Goal: Information Seeking & Learning: Learn about a topic

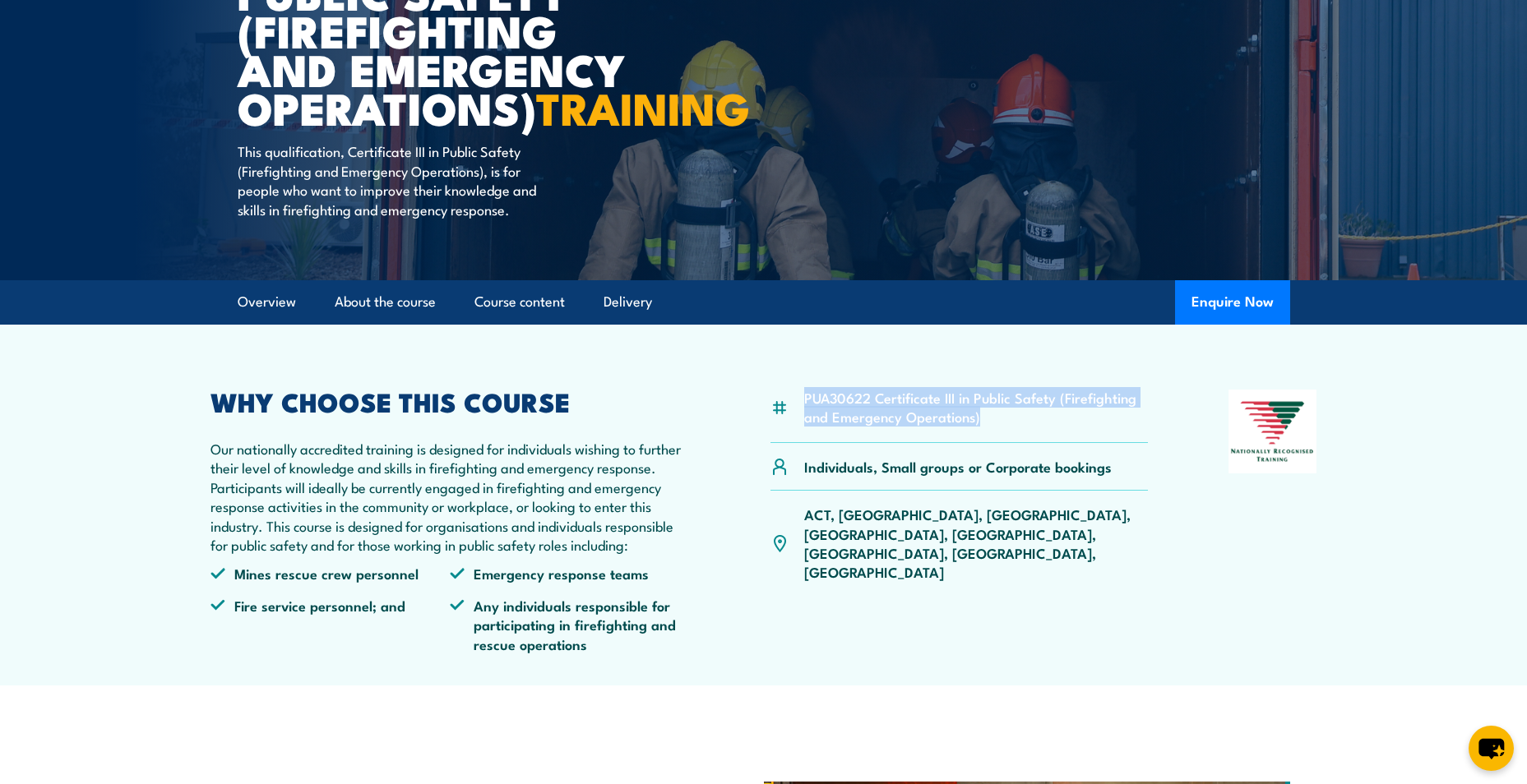
drag, startPoint x: 984, startPoint y: 454, endPoint x: 799, endPoint y: 441, distance: 185.5
click at [799, 441] on div "PUA30622 Certificate III in Public Safety (Firefighting and Emergency Operation…" at bounding box center [959, 416] width 378 height 53
drag, startPoint x: 799, startPoint y: 441, endPoint x: 807, endPoint y: 466, distance: 26.2
click at [807, 443] on div "PUA30622 Certificate III in Public Safety (Firefighting and Emergency Operation…" at bounding box center [959, 416] width 378 height 53
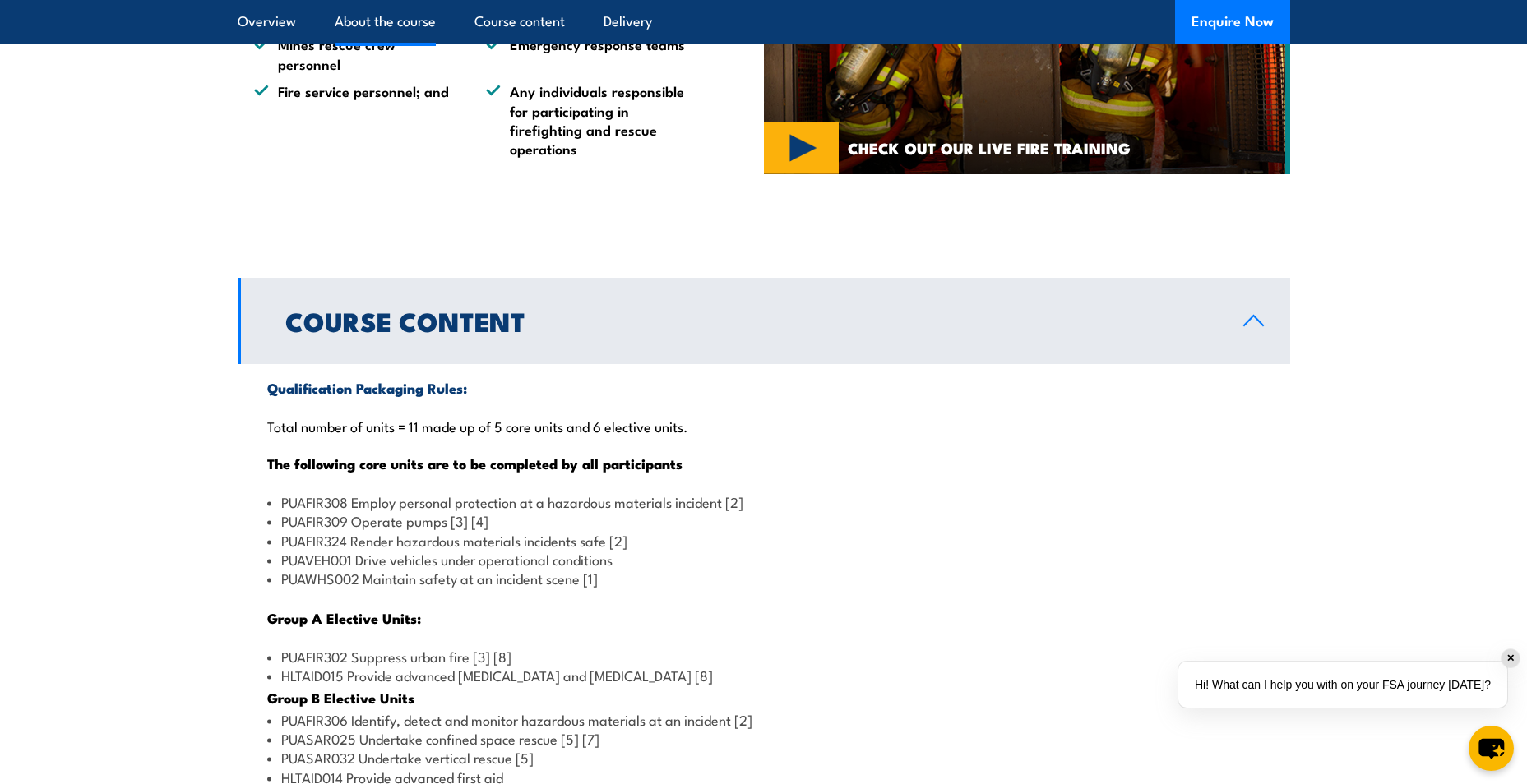
scroll to position [1397, 0]
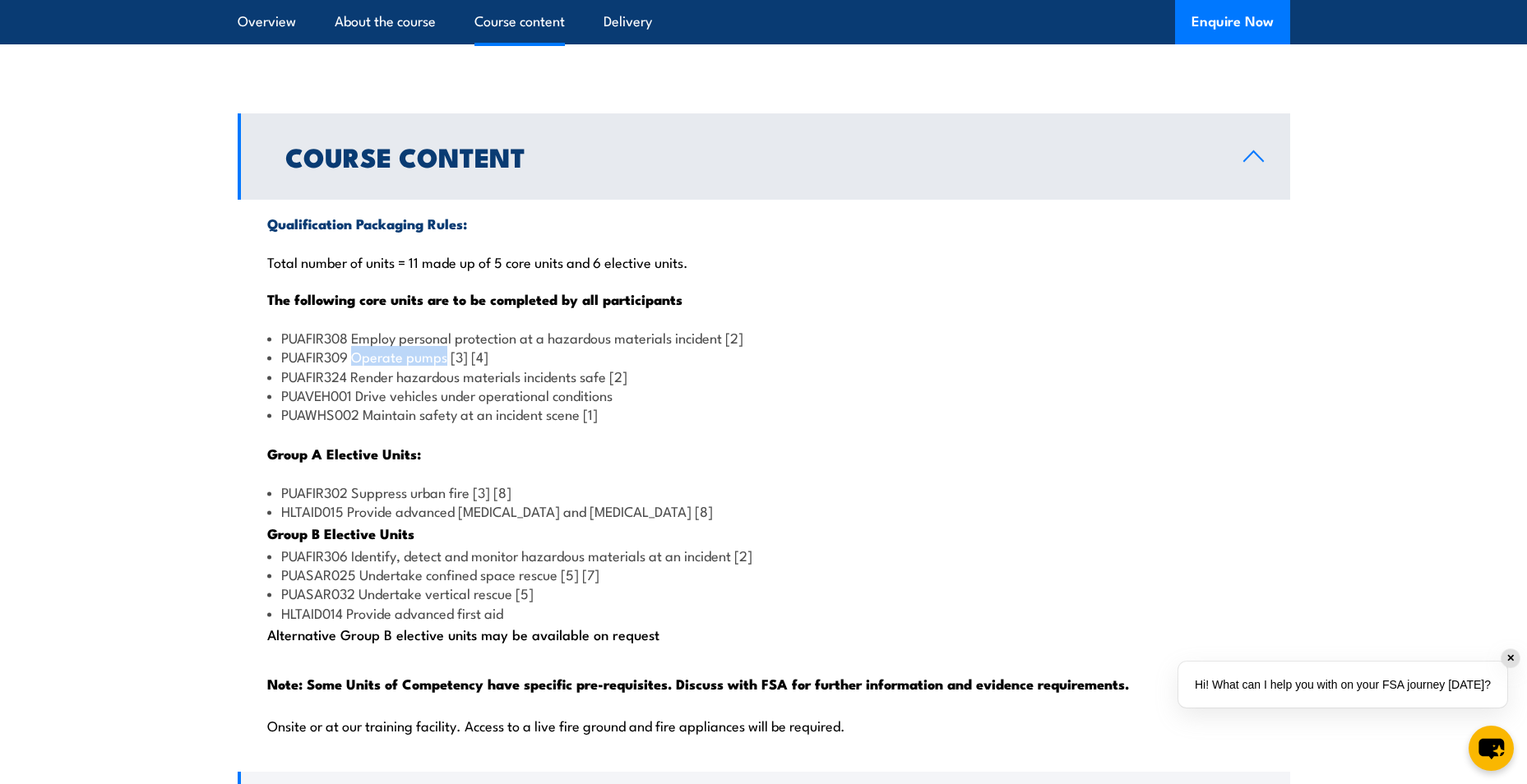
drag, startPoint x: 448, startPoint y: 400, endPoint x: 356, endPoint y: 397, distance: 92.0
click at [356, 365] on li "PUAFIR309 Operate pumps [3] [4]" at bounding box center [764, 357] width 993 height 19
drag, startPoint x: 356, startPoint y: 436, endPoint x: 632, endPoint y: 435, distance: 276.0
click at [632, 405] on li "PUAVEH001 Drive vehicles under operational conditions" at bounding box center [764, 395] width 993 height 19
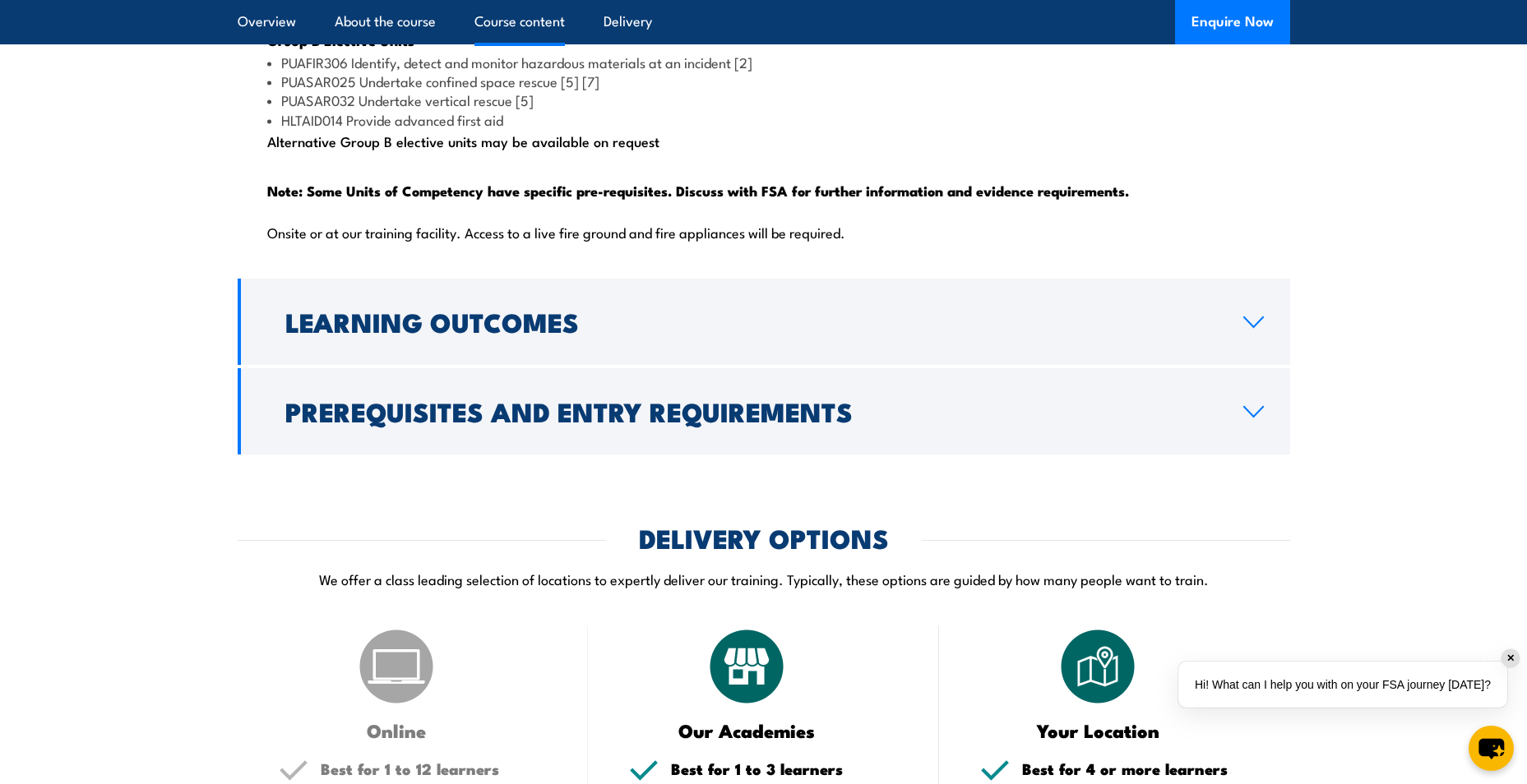
scroll to position [1972, 0]
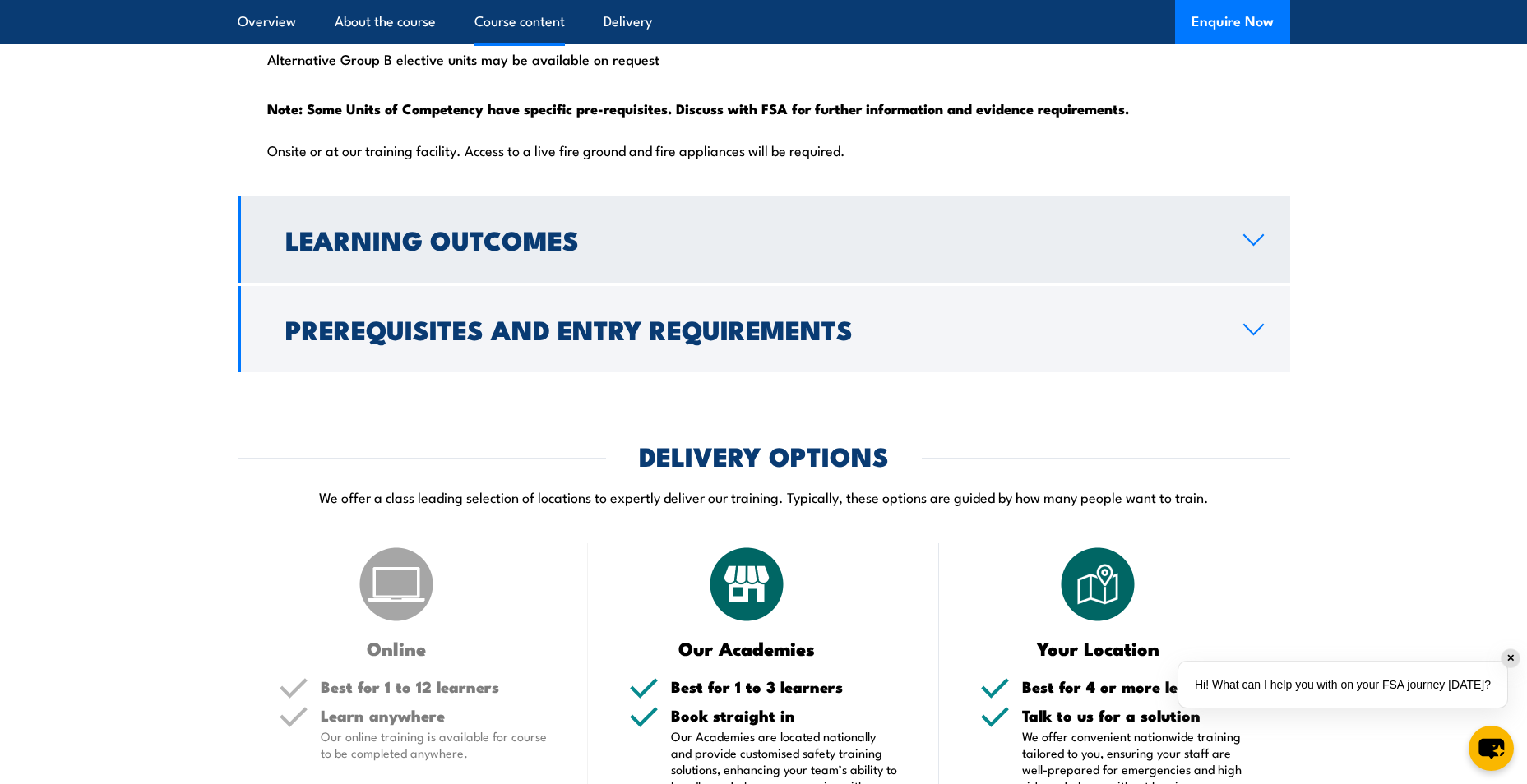
click at [537, 250] on h2 "Learning Outcomes" at bounding box center [750, 239] width 931 height 23
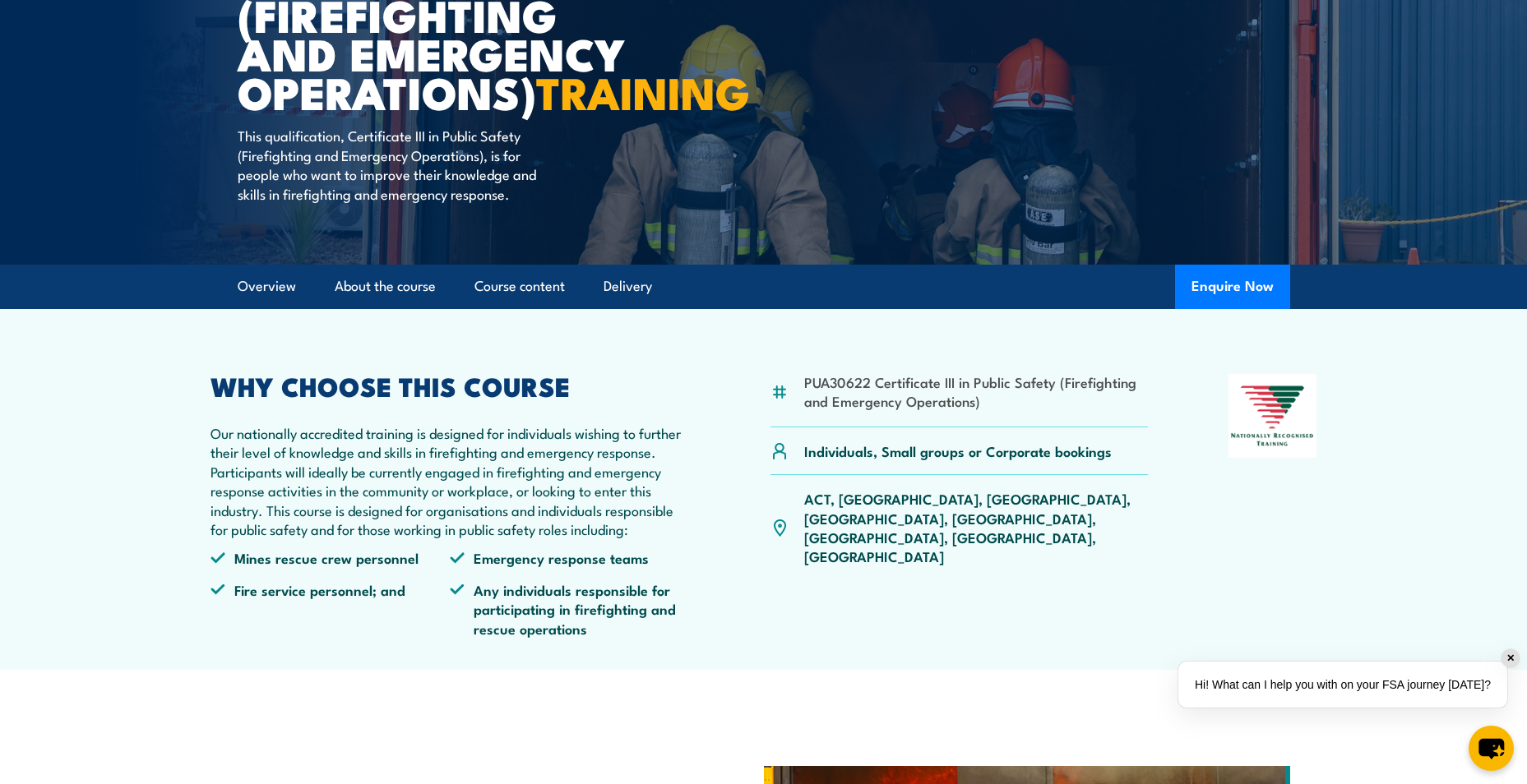
scroll to position [98, 0]
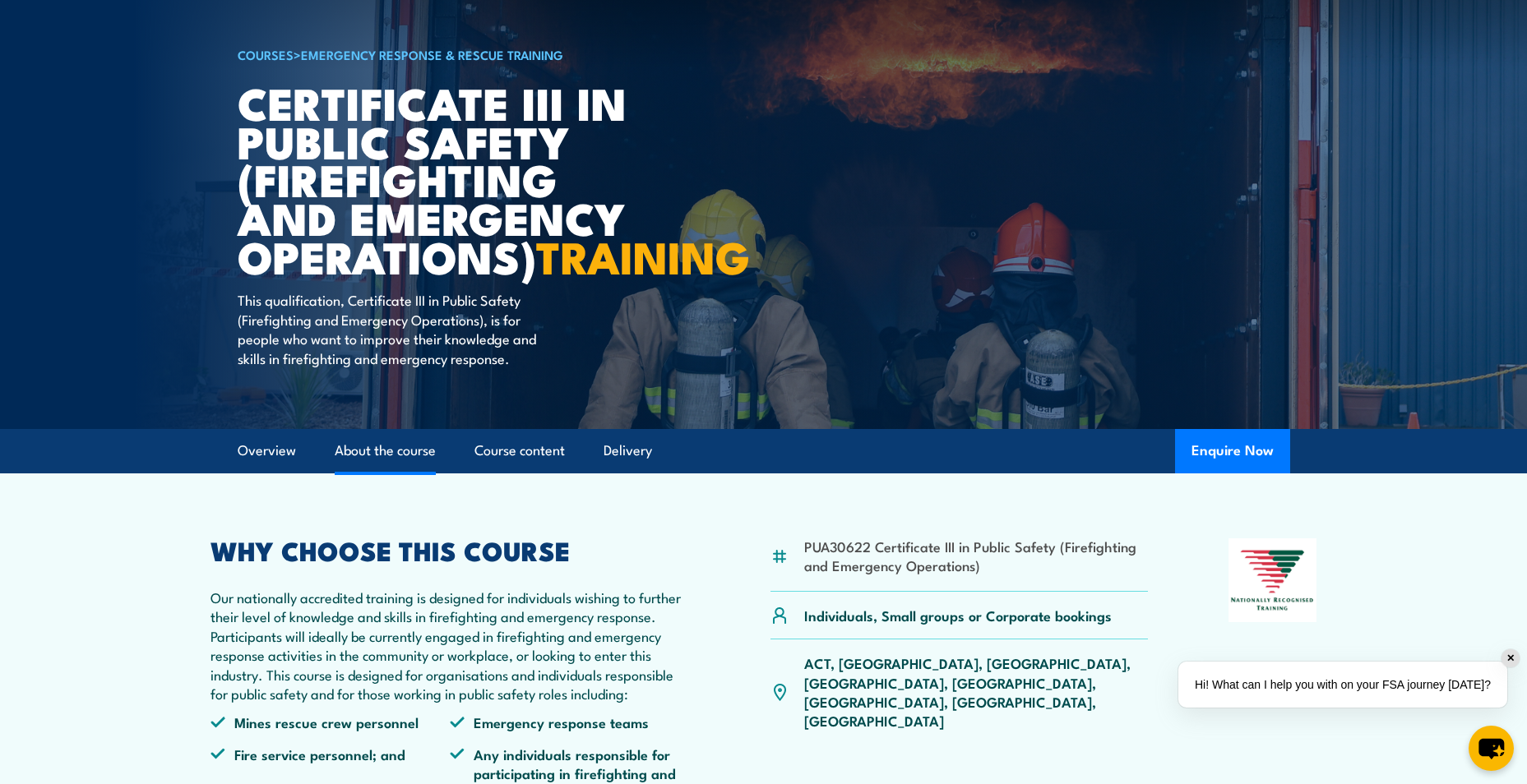
click at [402, 473] on link "About the course" at bounding box center [385, 451] width 101 height 44
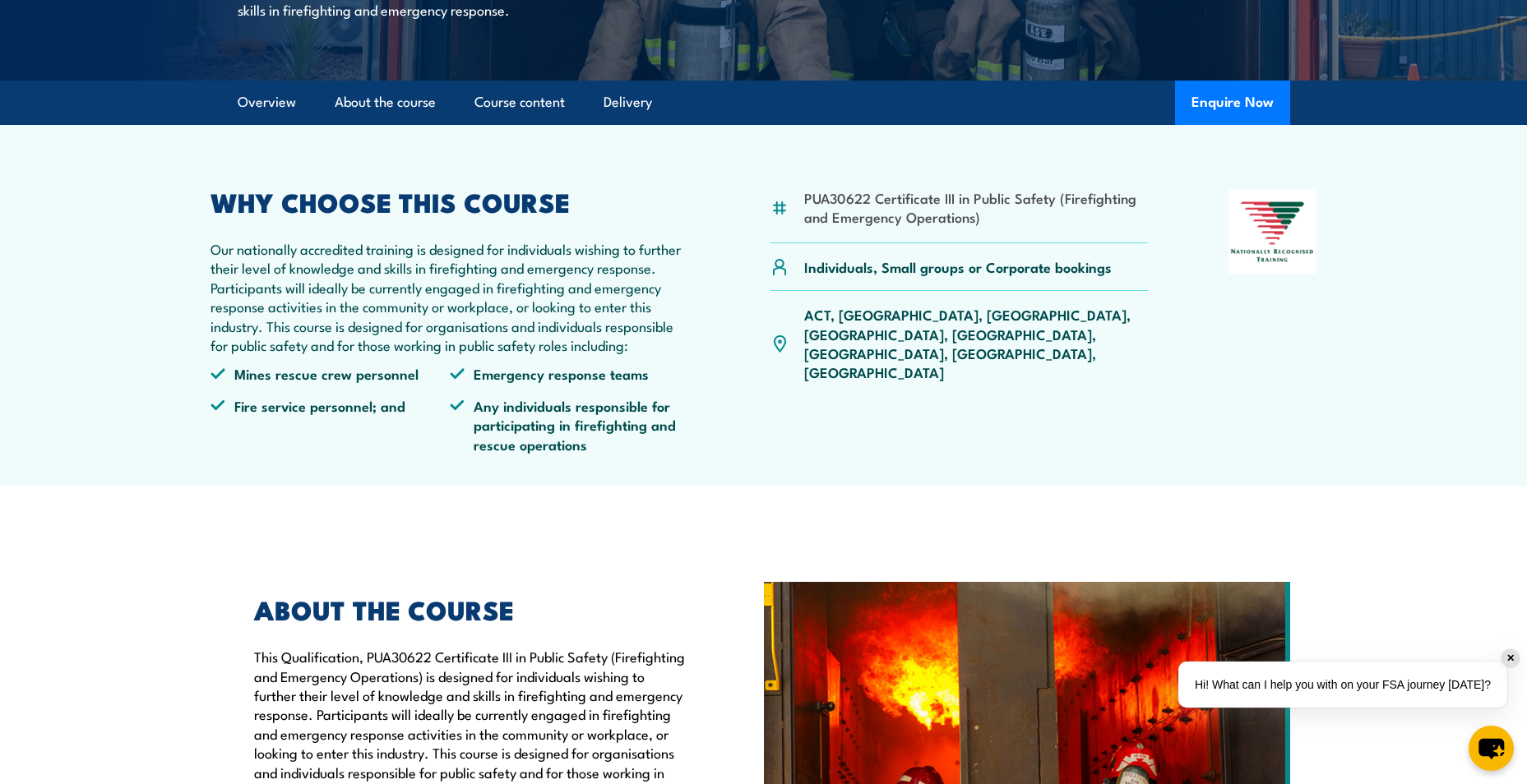
scroll to position [118, 0]
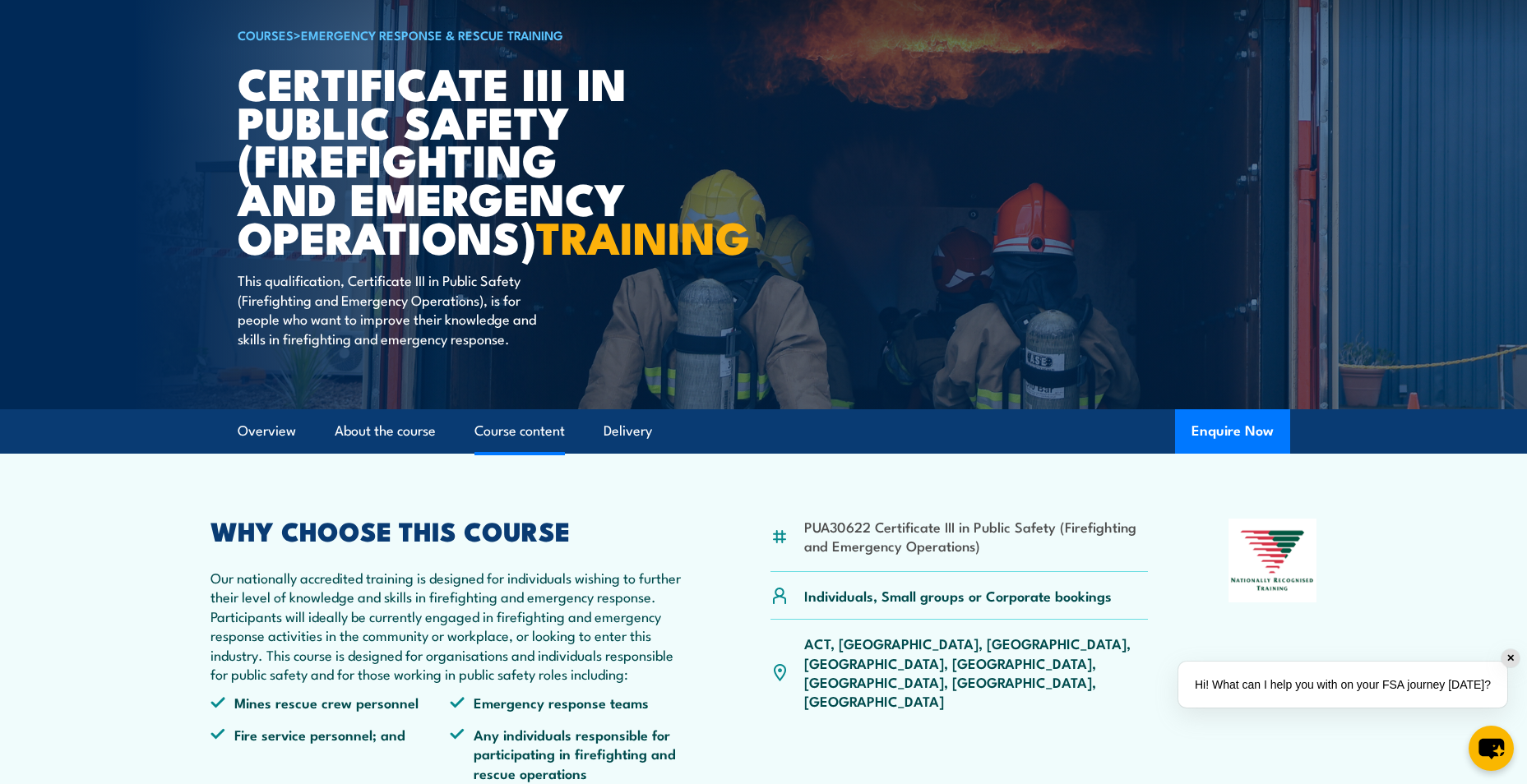
click at [523, 453] on link "Course content" at bounding box center [520, 431] width 91 height 44
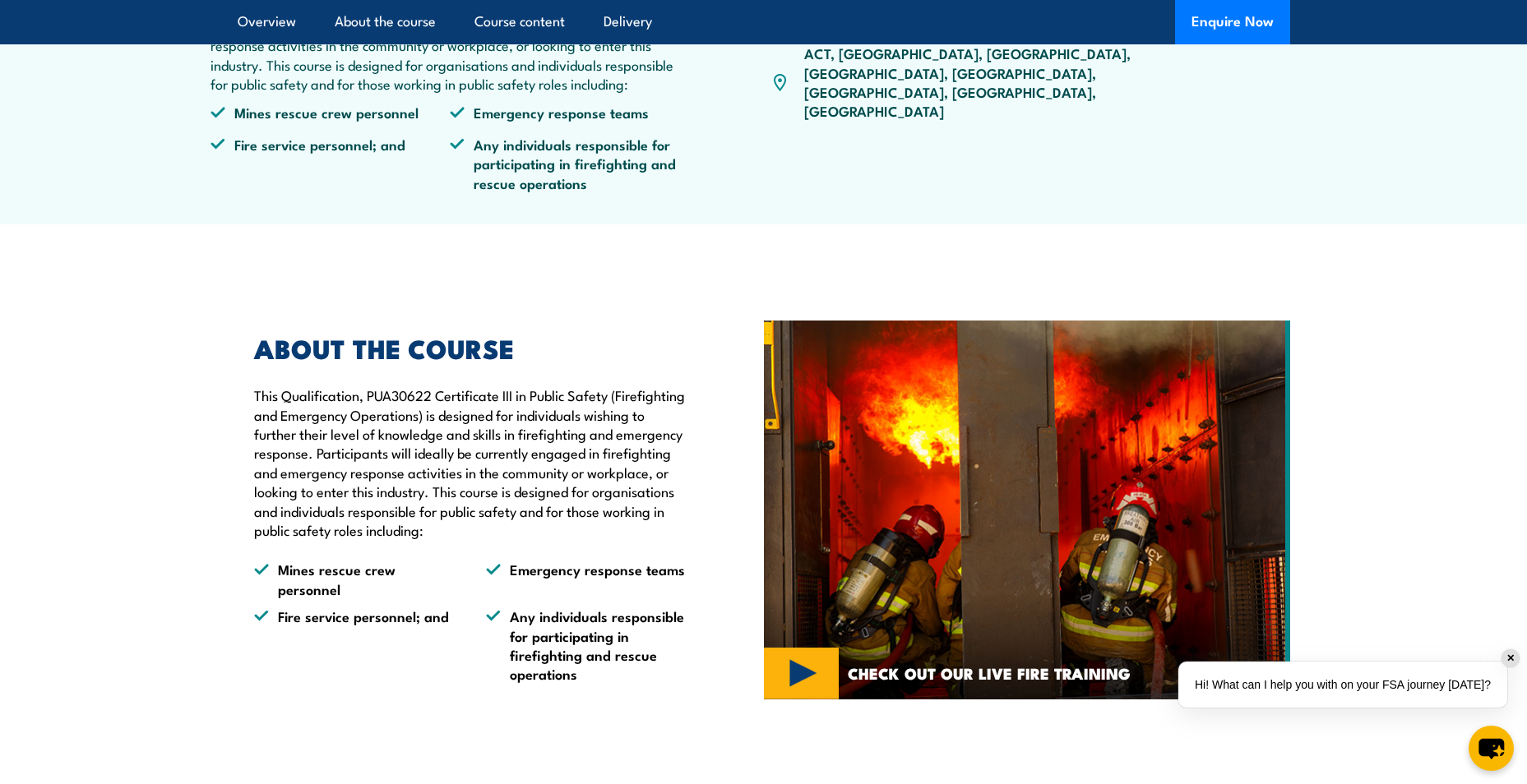
scroll to position [297, 0]
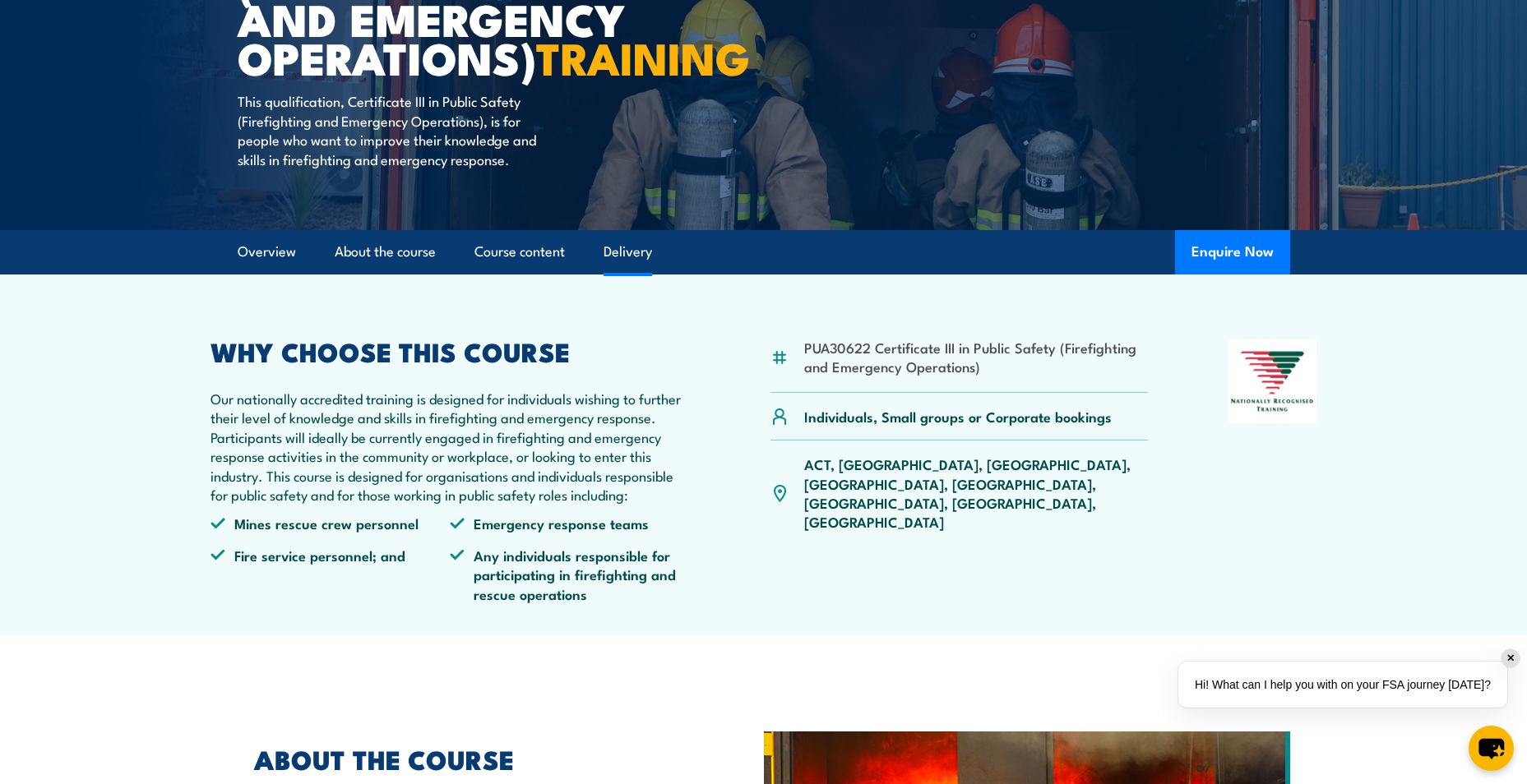
click at [629, 274] on link "Delivery" at bounding box center [628, 252] width 49 height 44
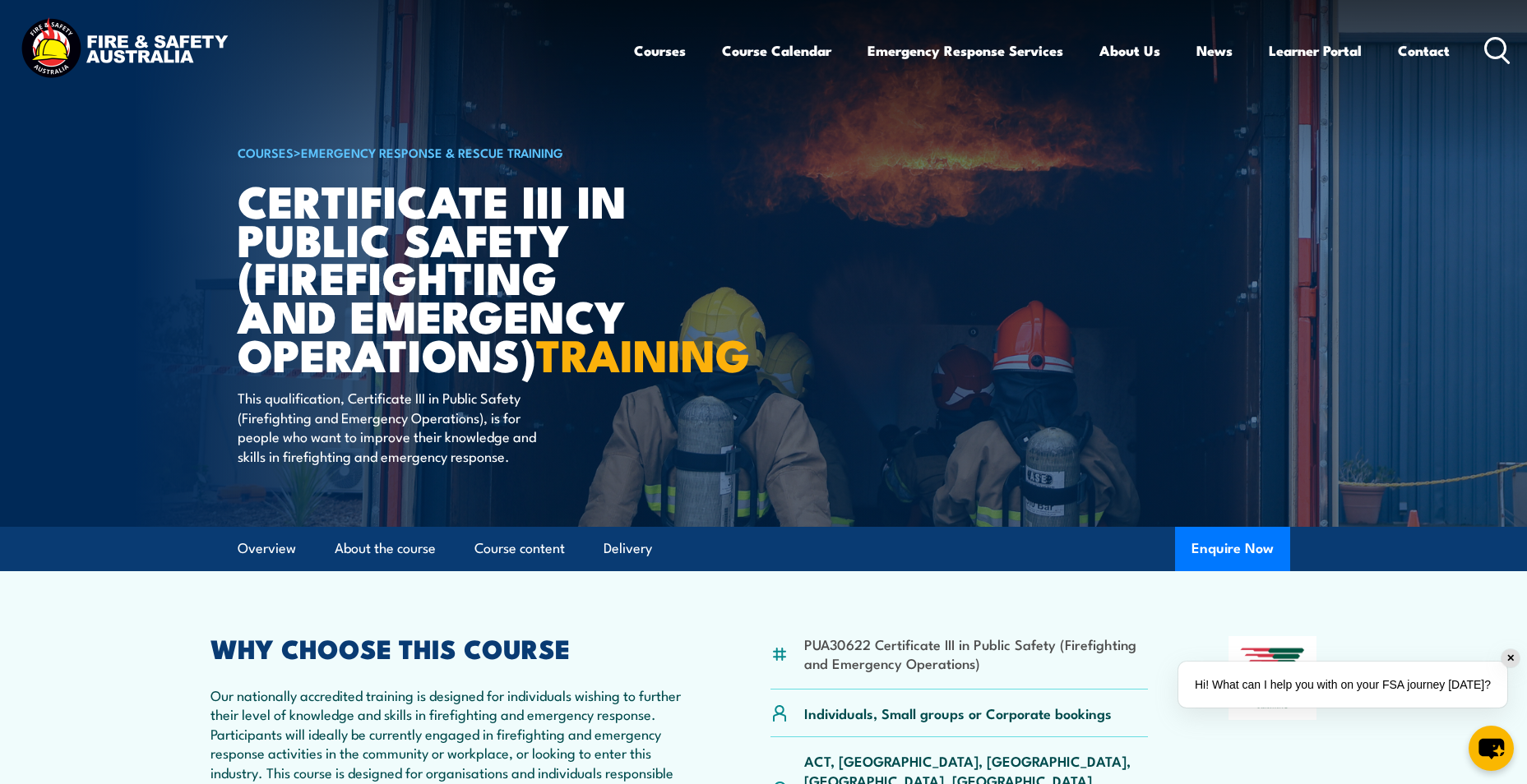
scroll to position [2146, 0]
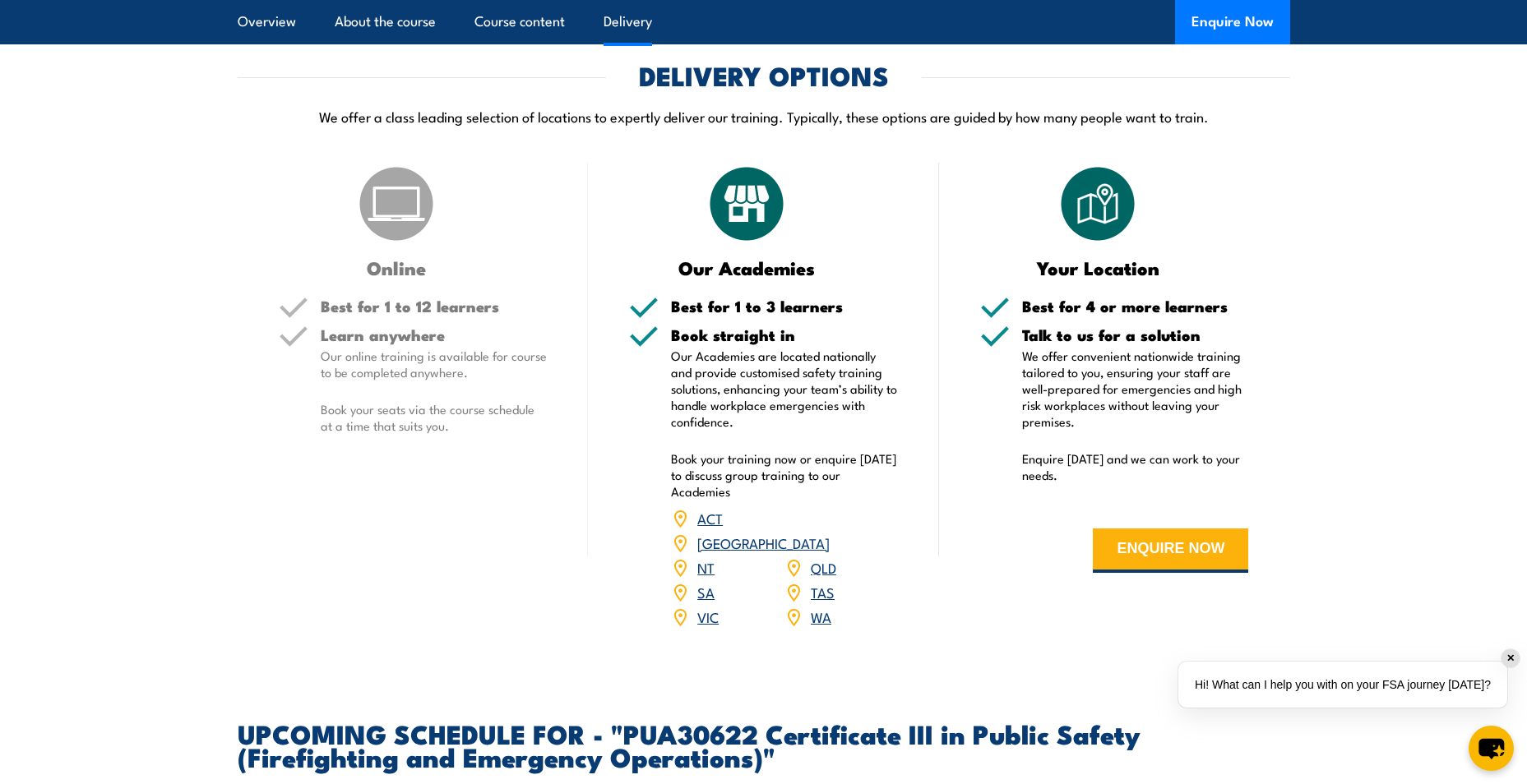
scroll to position [1447, 0]
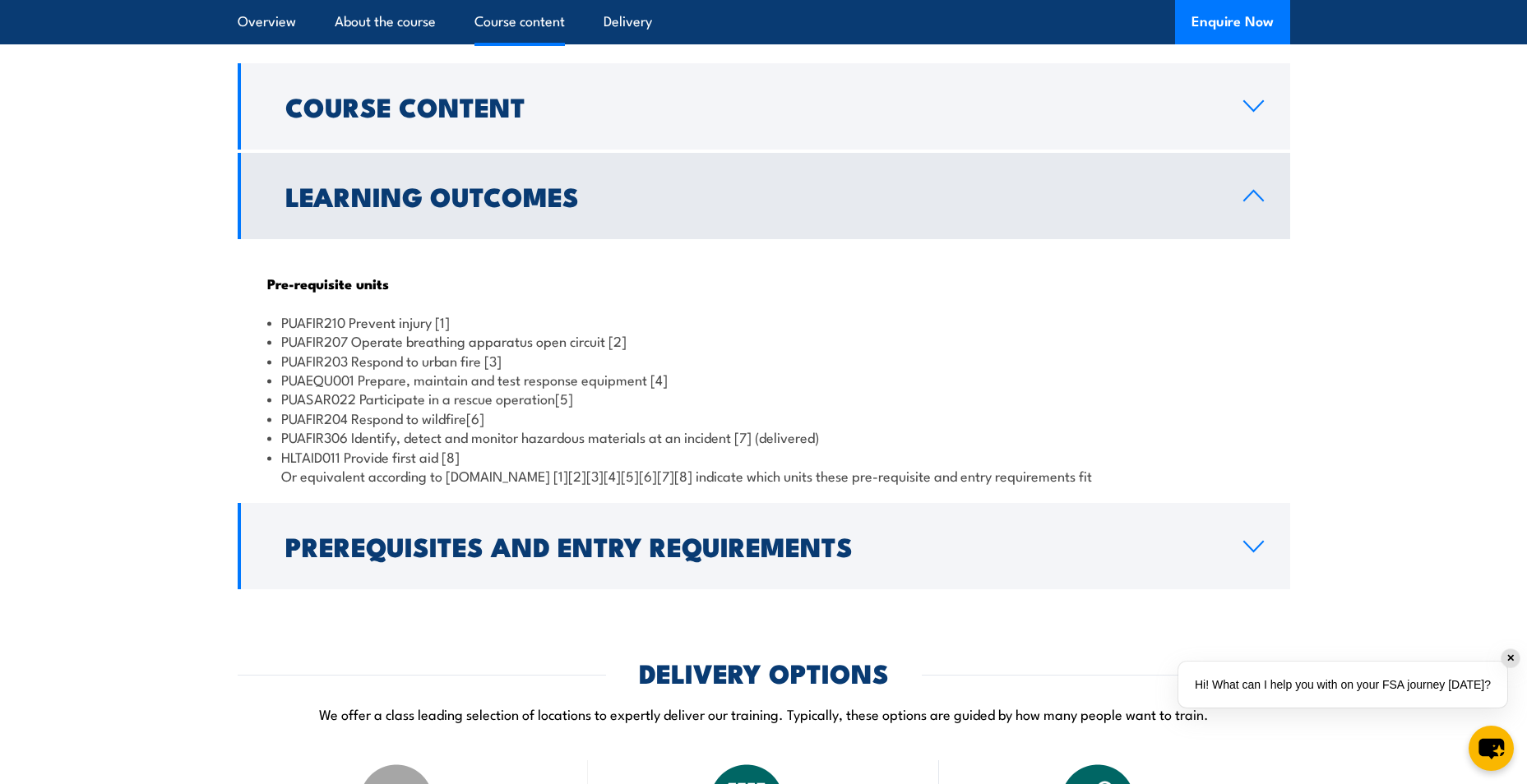
scroll to position [939, 0]
